Goal: Obtain resource: Download file/media

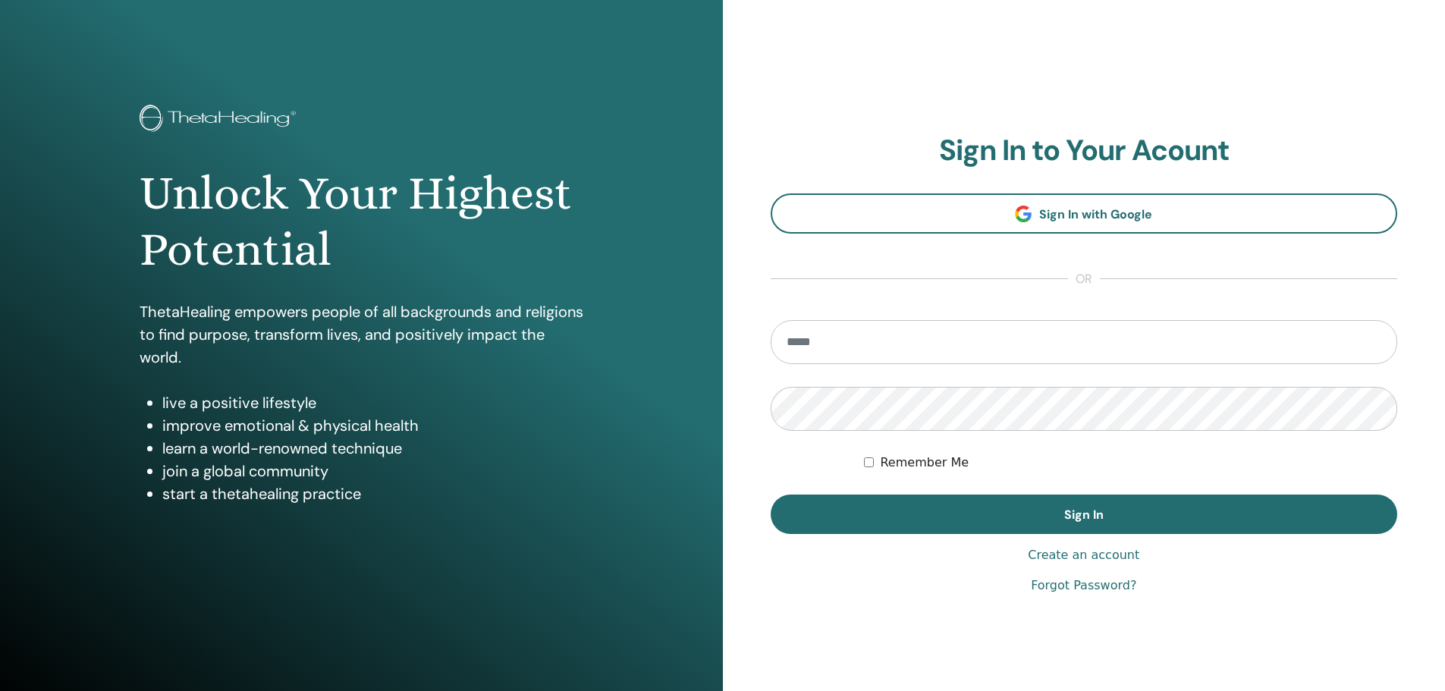
click at [859, 340] on input "email" at bounding box center [1084, 342] width 627 height 44
type input "**********"
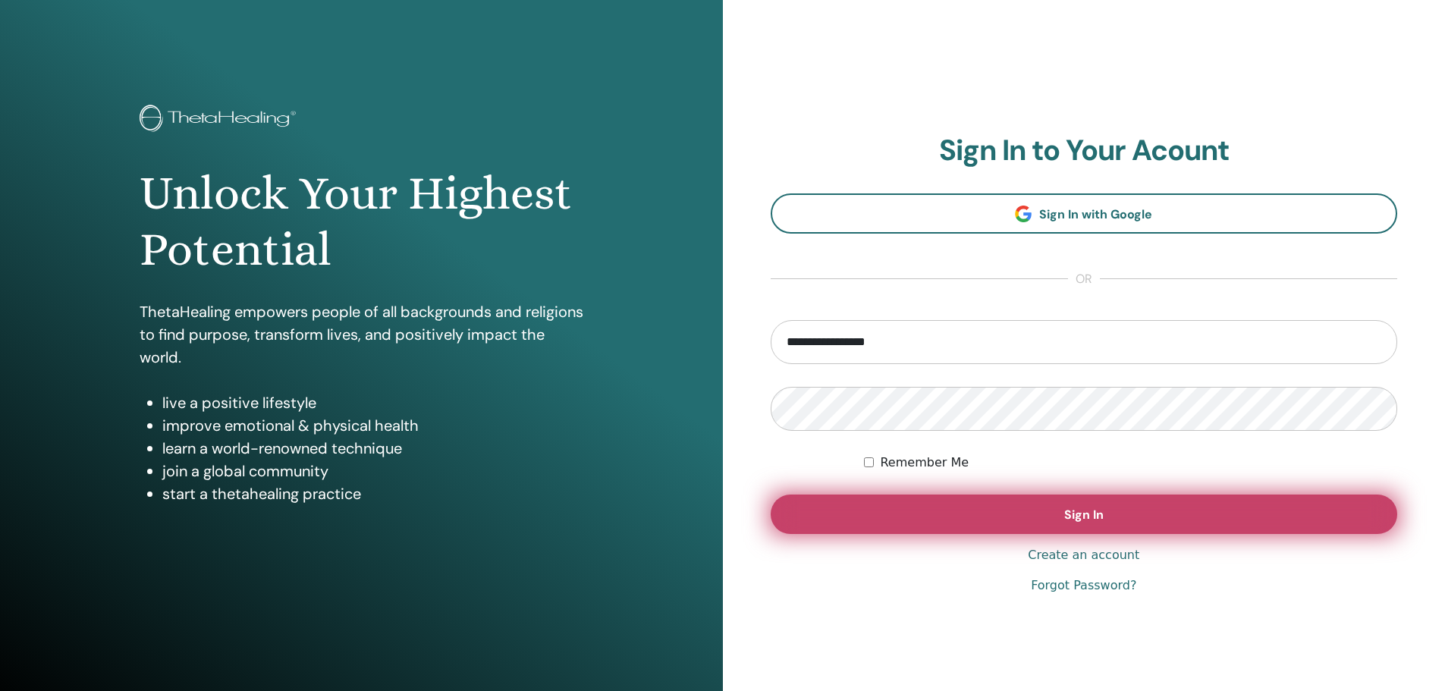
click at [1066, 514] on span "Sign In" at bounding box center [1083, 515] width 39 height 16
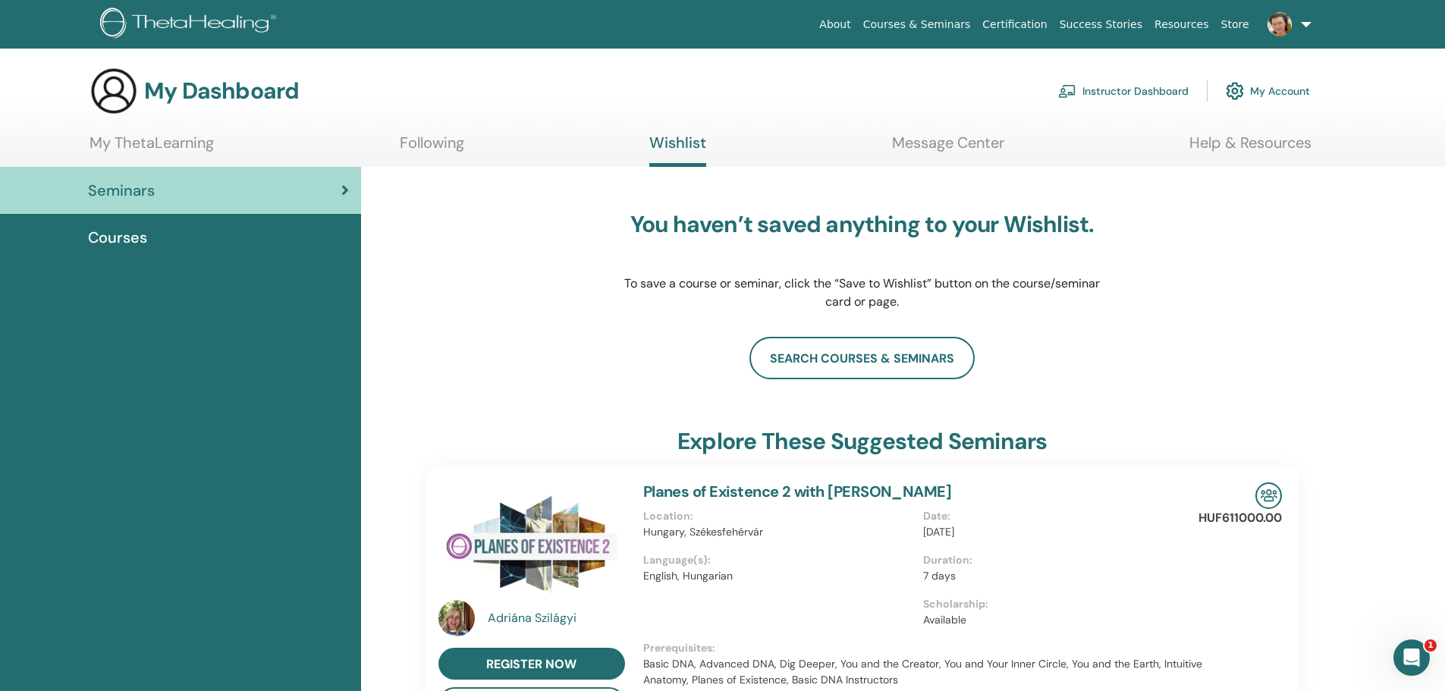
click at [153, 139] on link "My ThetaLearning" at bounding box center [151, 148] width 124 height 30
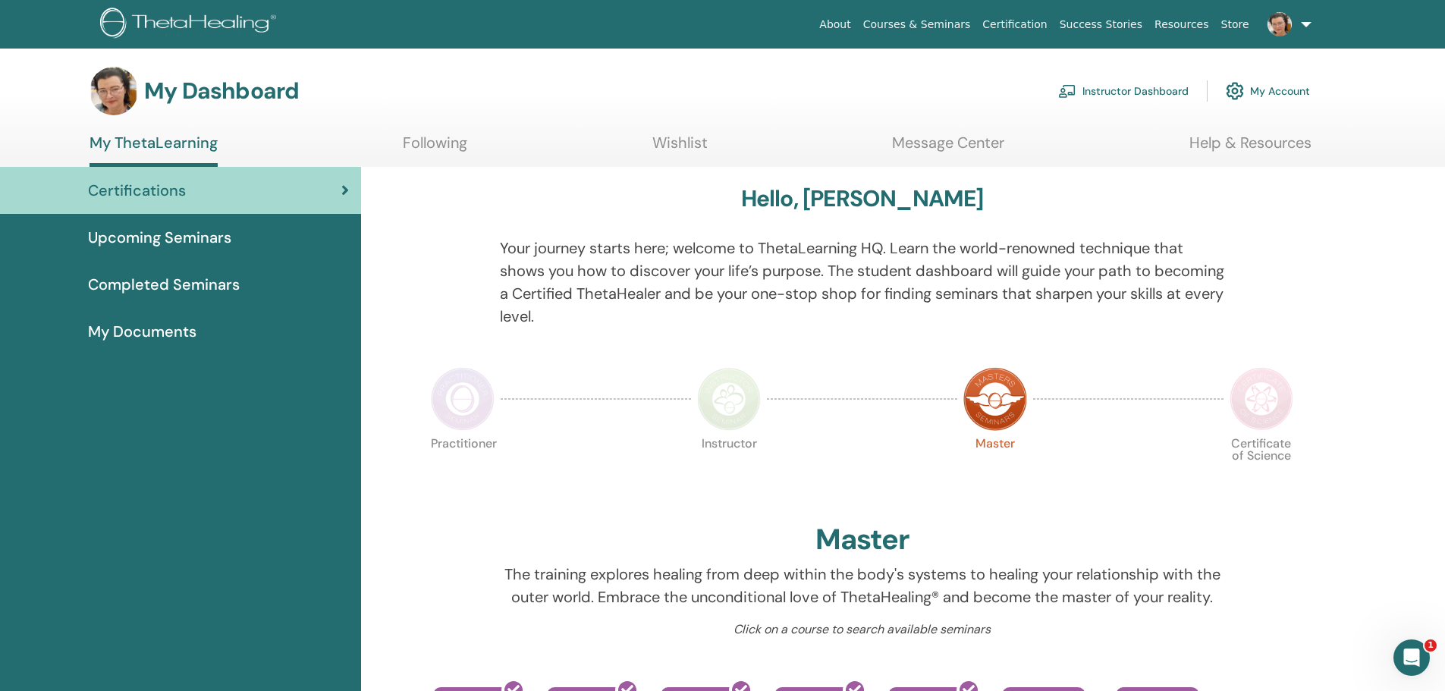
click at [165, 334] on span "My Documents" at bounding box center [142, 331] width 108 height 23
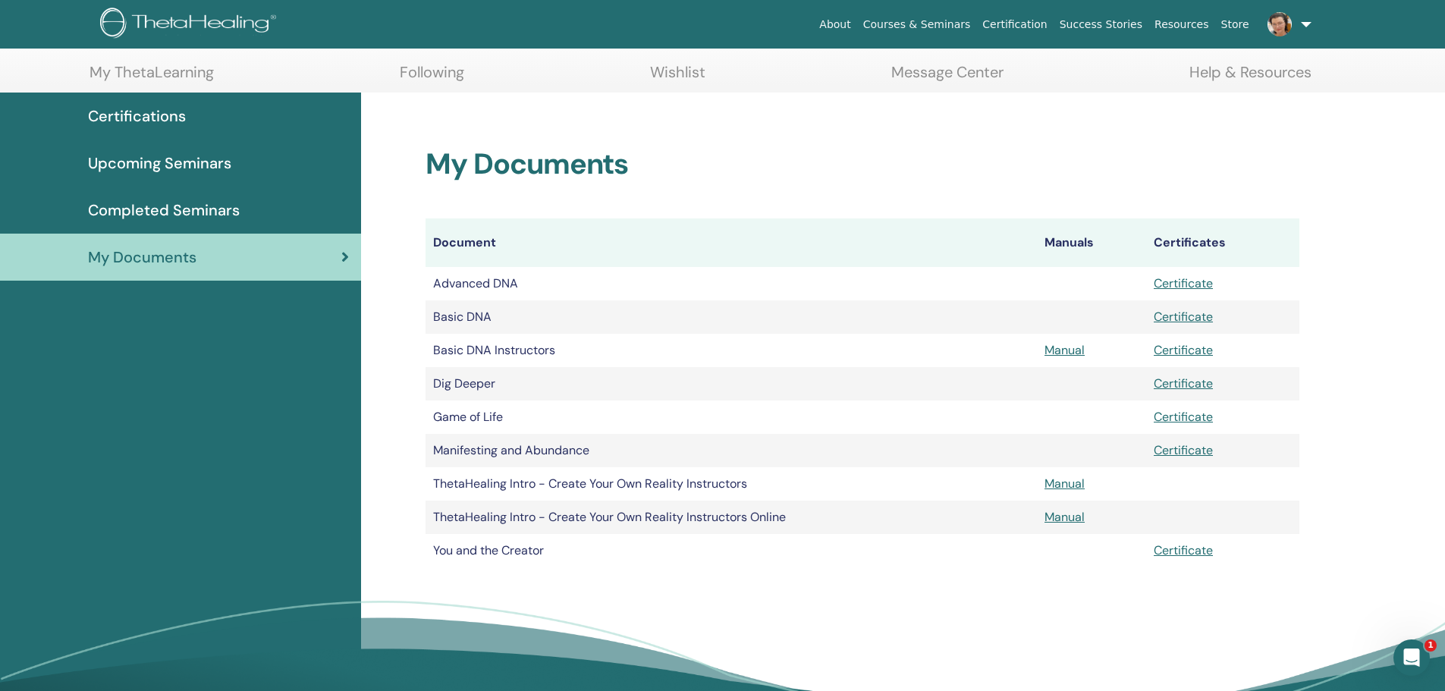
scroll to position [101, 0]
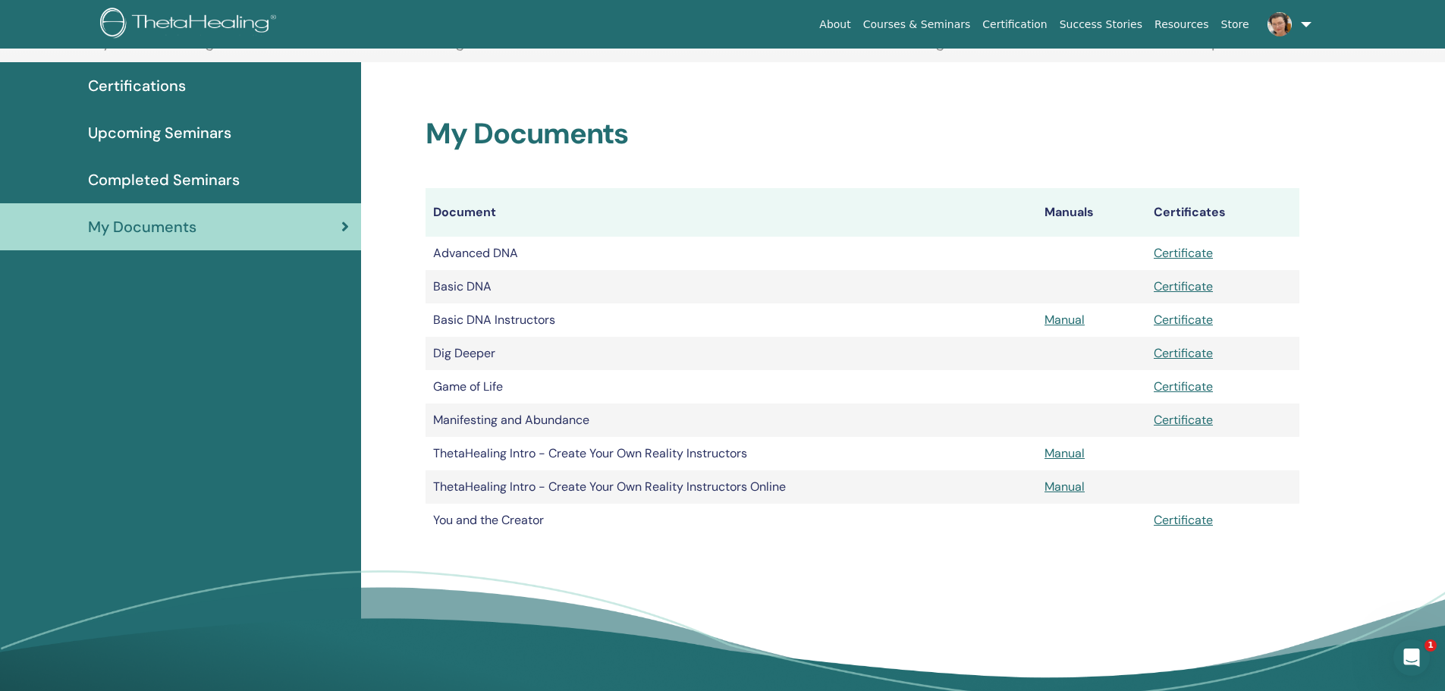
click at [920, 24] on link "Courses & Seminars" at bounding box center [917, 25] width 120 height 28
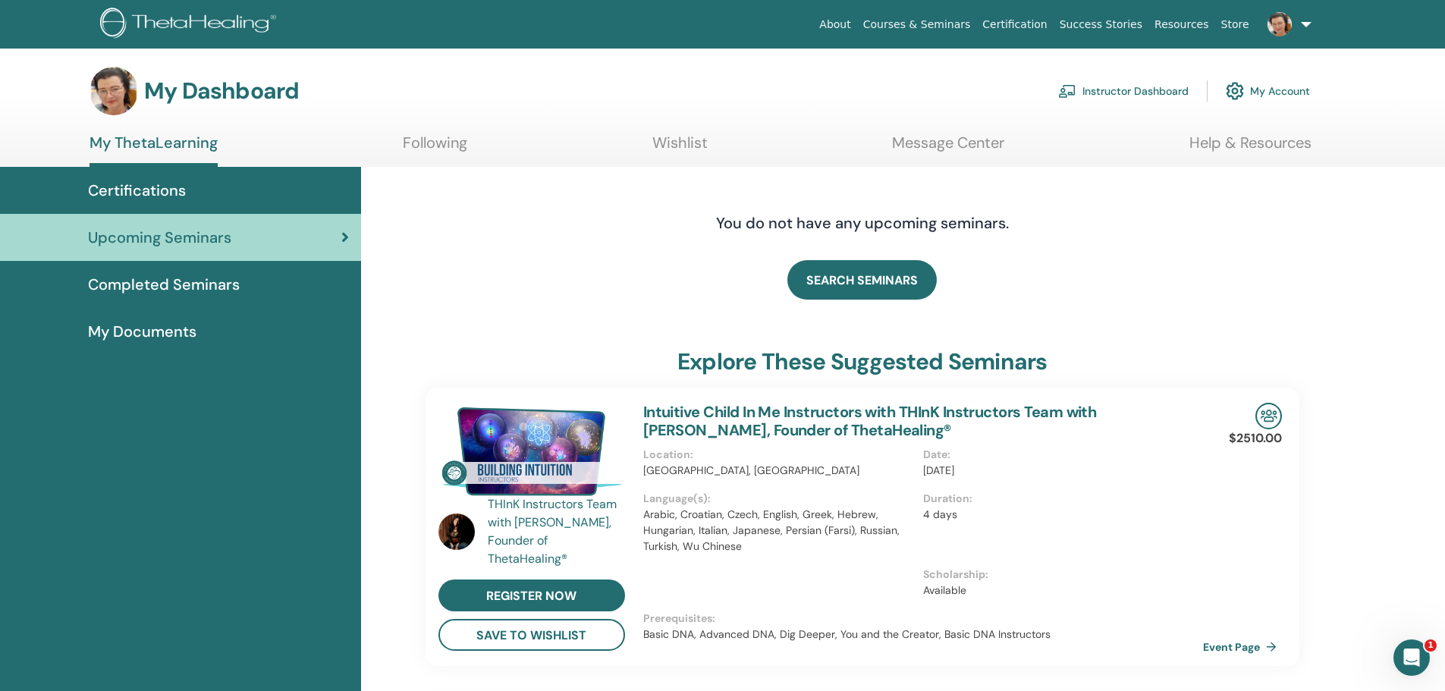
click at [1303, 24] on link at bounding box center [1286, 24] width 62 height 49
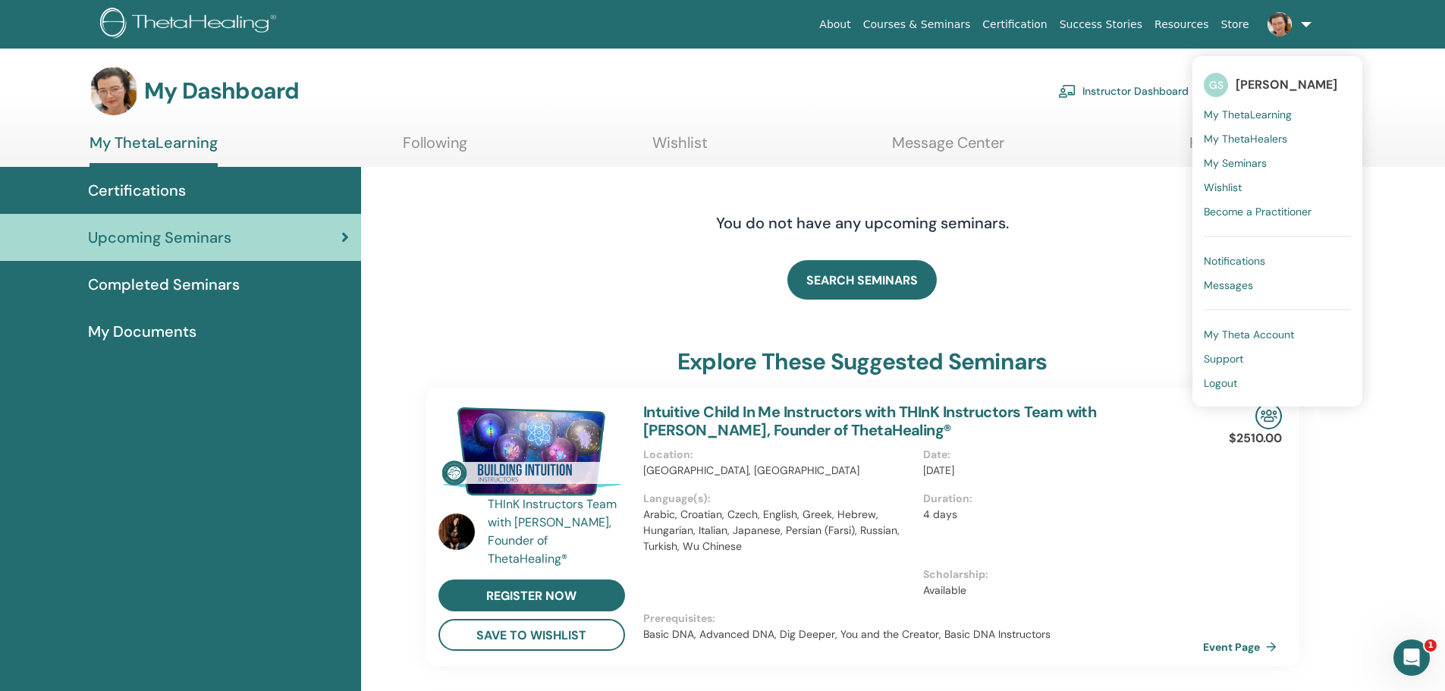
click at [1121, 89] on link "Instructor Dashboard" at bounding box center [1123, 90] width 130 height 33
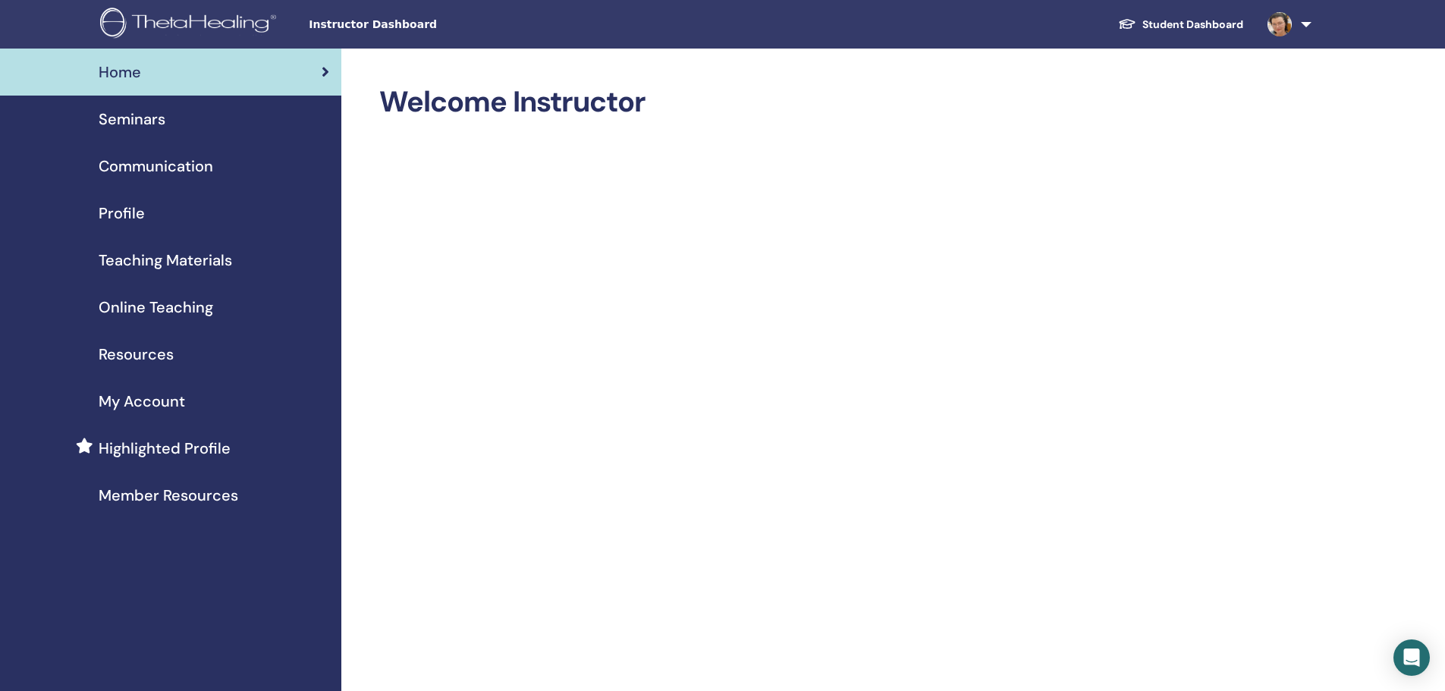
click at [196, 259] on span "Teaching Materials" at bounding box center [165, 260] width 133 height 23
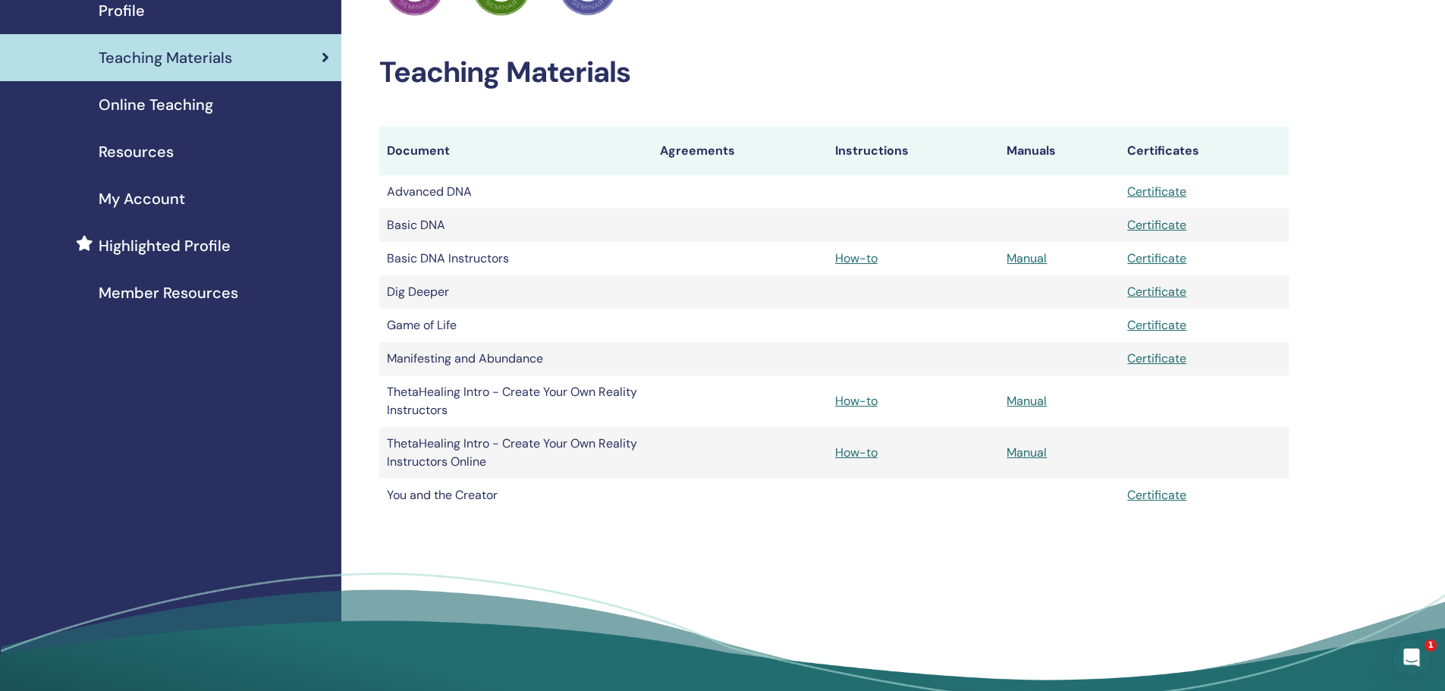
scroll to position [101, 0]
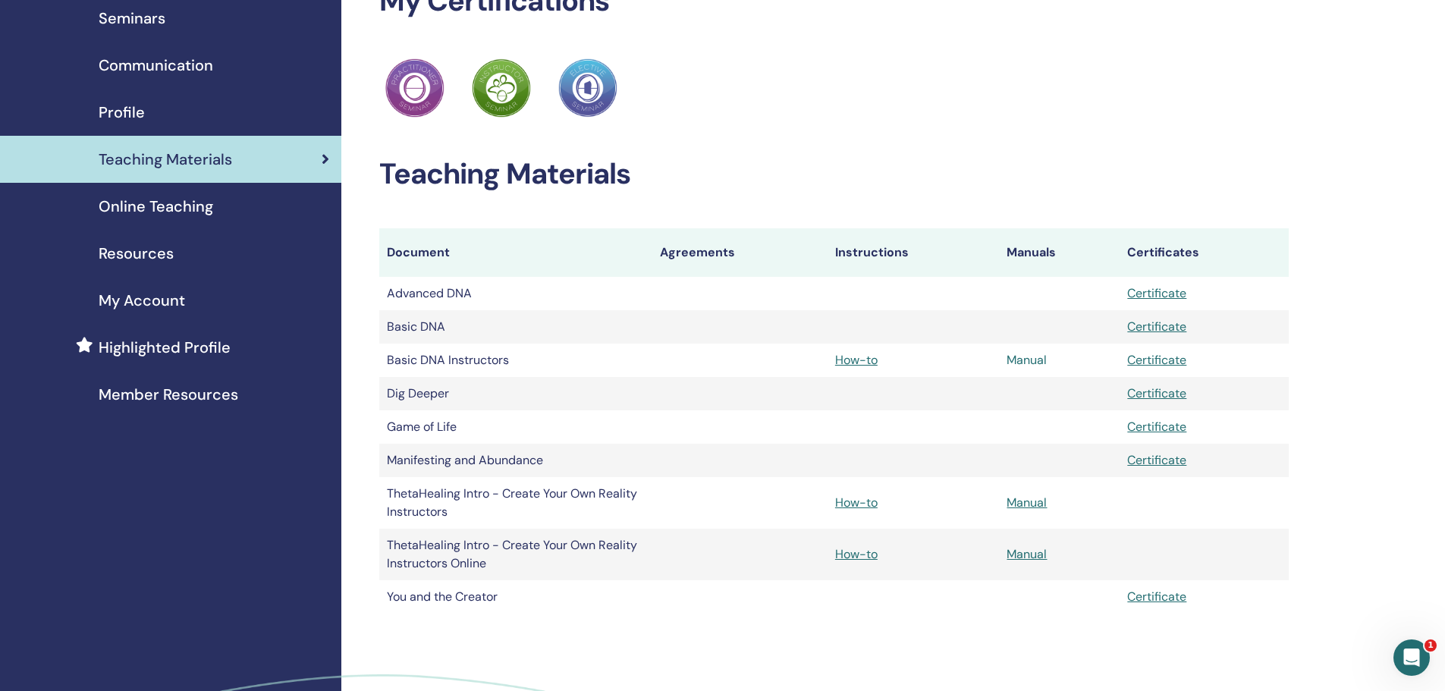
click at [1031, 361] on link "Manual" at bounding box center [1026, 360] width 40 height 16
